Goal: Obtain resource: Obtain resource

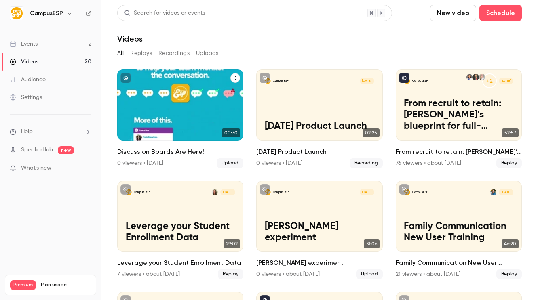
click at [225, 78] on span "[DATE]" at bounding box center [227, 81] width 15 height 6
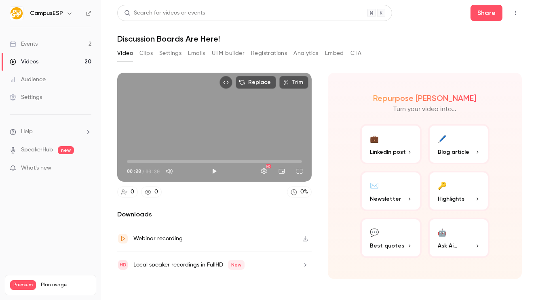
click at [323, 49] on div "Video Clips Settings Emails UTM builder Registrations Analytics Embed CTA" at bounding box center [239, 53] width 244 height 13
click at [332, 51] on button "Embed" at bounding box center [334, 53] width 19 height 13
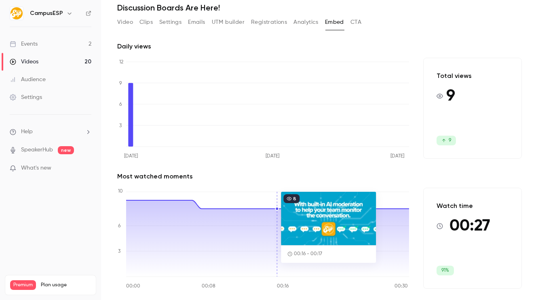
scroll to position [33, 0]
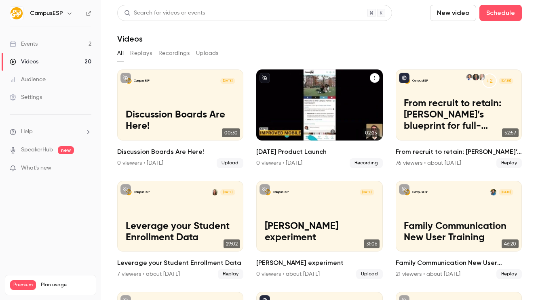
click at [326, 121] on p "[DATE] Product Launch" at bounding box center [320, 126] width 110 height 11
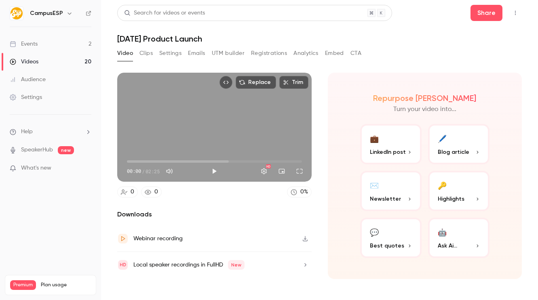
click at [328, 55] on button "Embed" at bounding box center [334, 53] width 19 height 13
